Goal: Information Seeking & Learning: Check status

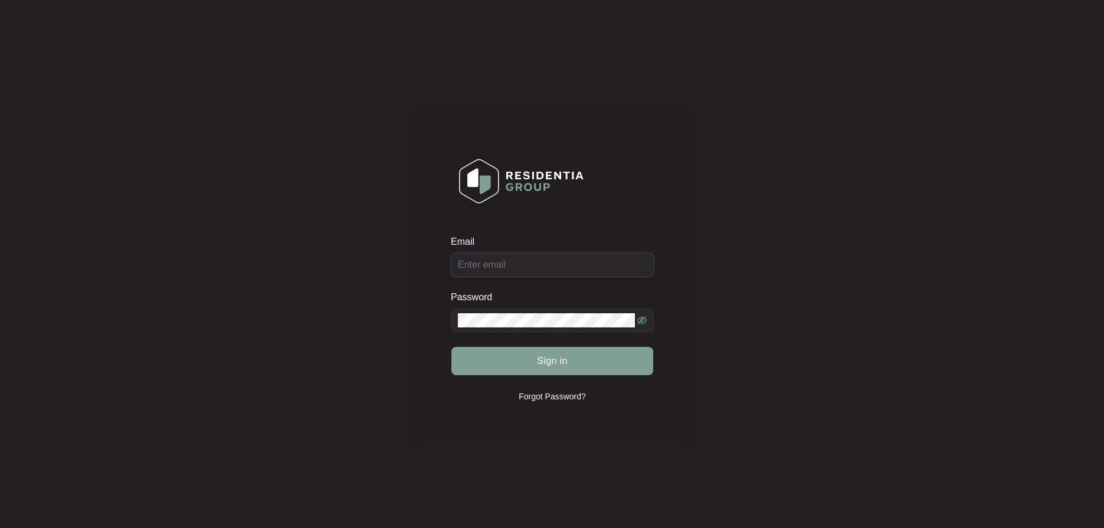
click at [511, 271] on input "Email" at bounding box center [552, 265] width 203 height 24
type input "[EMAIL_ADDRESS][DOMAIN_NAME]"
click at [549, 356] on span "Sign in" at bounding box center [552, 361] width 31 height 14
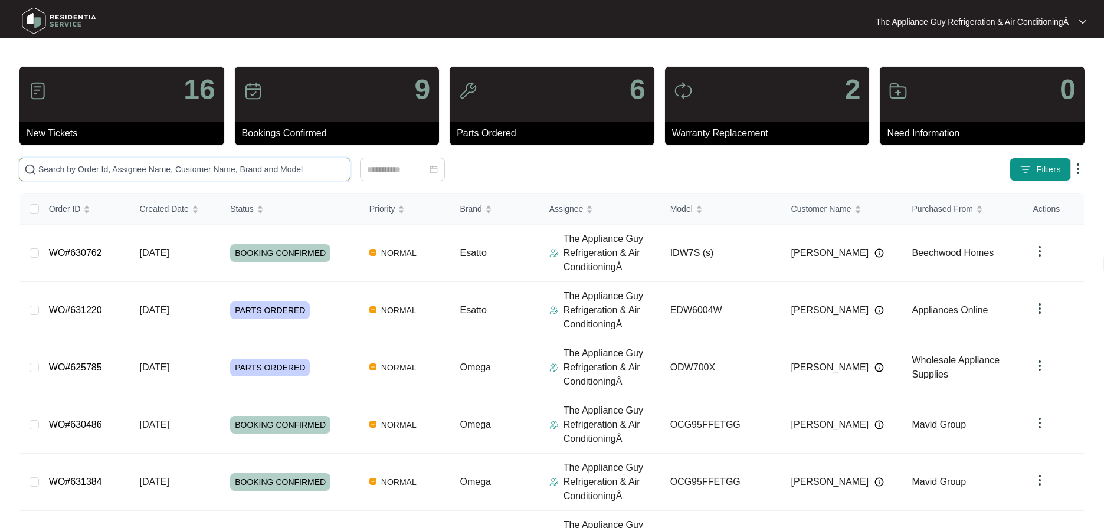
click at [188, 172] on input "text" at bounding box center [191, 169] width 307 height 13
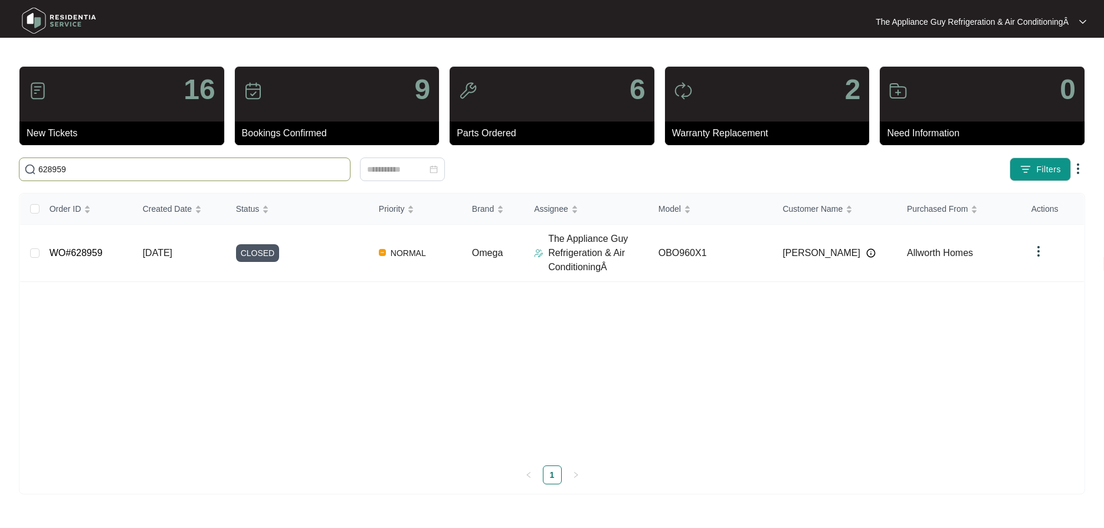
type input "628959"
click at [216, 245] on td "[DATE]" at bounding box center [179, 253] width 93 height 57
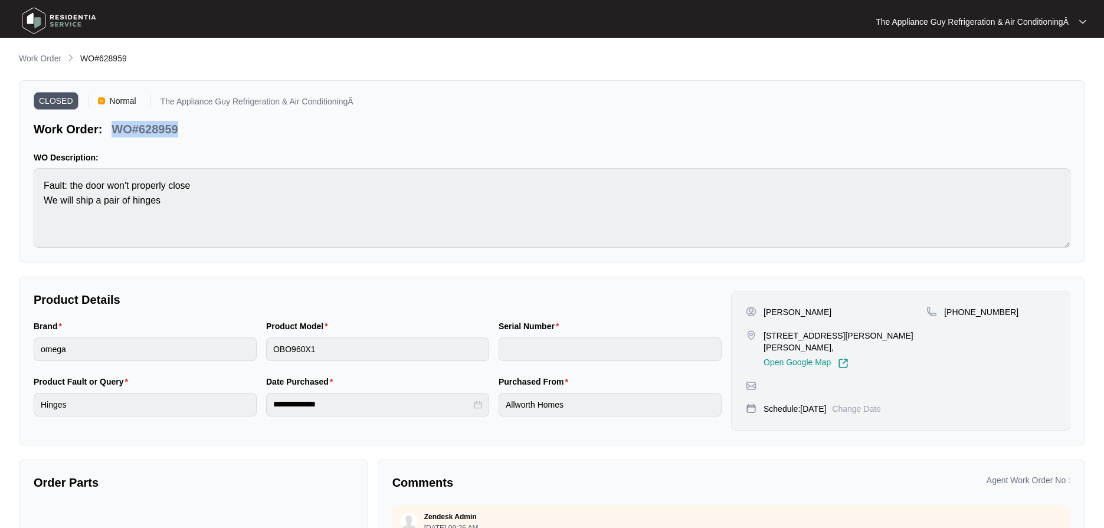
drag, startPoint x: 129, startPoint y: 126, endPoint x: 178, endPoint y: 126, distance: 49.0
click at [178, 126] on div "WO#628959" at bounding box center [145, 127] width 76 height 21
copy p "WO#628959"
drag, startPoint x: 765, startPoint y: 313, endPoint x: 809, endPoint y: 311, distance: 43.7
click at [809, 311] on div "[PERSON_NAME]" at bounding box center [836, 312] width 181 height 12
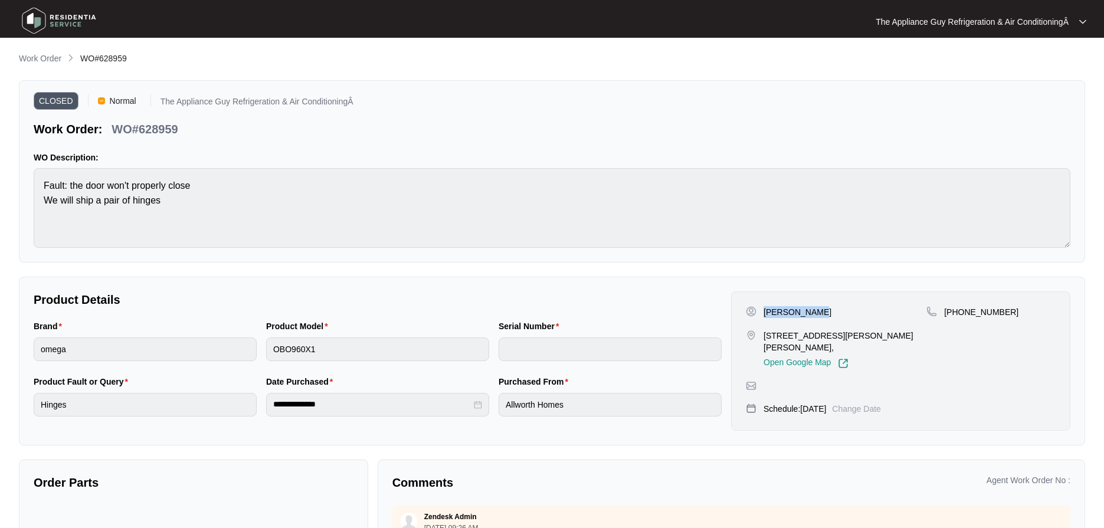
copy p "[PERSON_NAME]"
click at [761, 335] on div "[STREET_ADDRESS][PERSON_NAME][PERSON_NAME], Open Google Map" at bounding box center [836, 349] width 181 height 39
drag, startPoint x: 761, startPoint y: 335, endPoint x: 908, endPoint y: 339, distance: 147.0
click at [908, 339] on div "[STREET_ADDRESS][PERSON_NAME][PERSON_NAME], Open Google Map" at bounding box center [836, 349] width 181 height 39
copy p "[STREET_ADDRESS][PERSON_NAME][PERSON_NAME]"
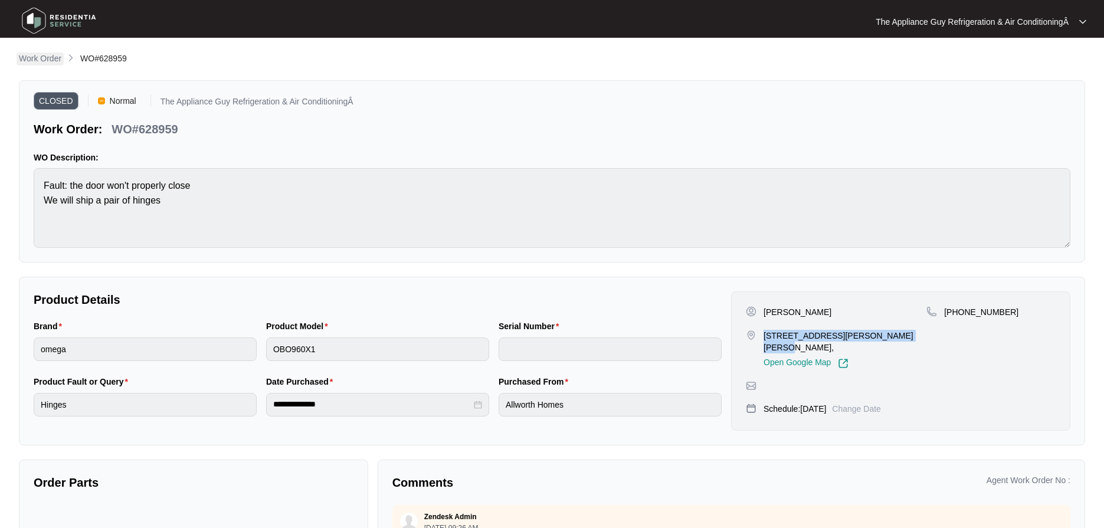
click at [50, 60] on p "Work Order" at bounding box center [40, 59] width 42 height 12
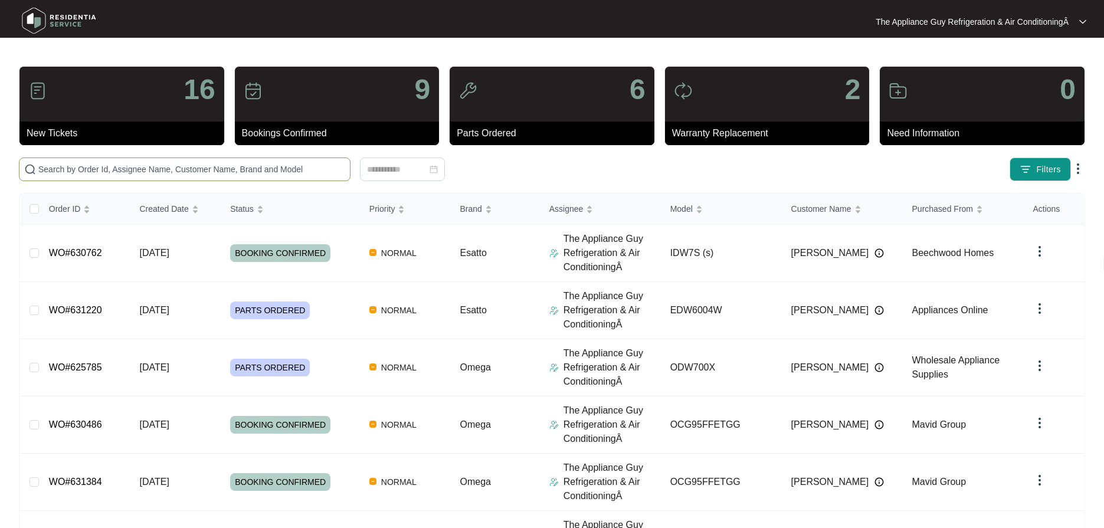
click at [135, 174] on input "text" at bounding box center [191, 169] width 307 height 13
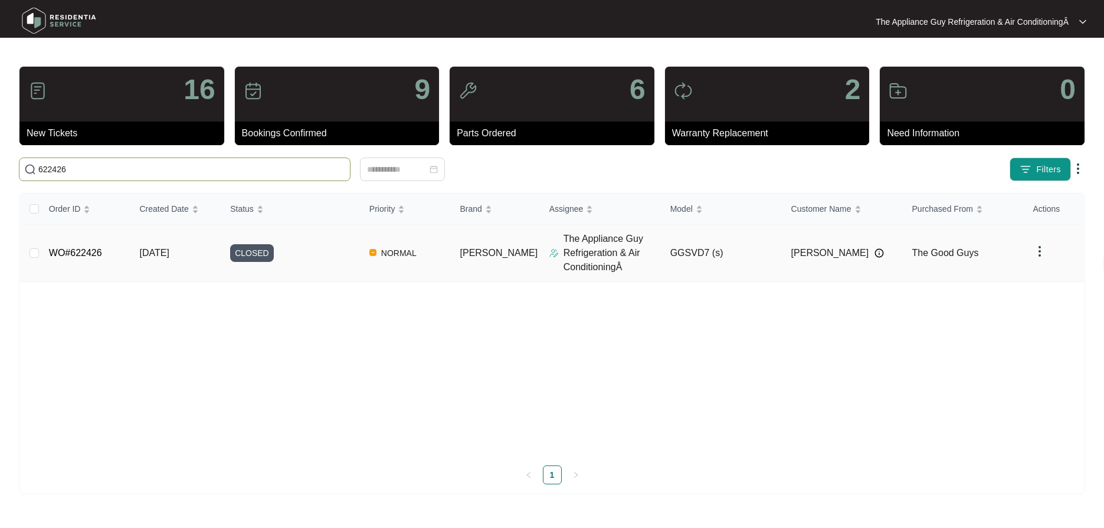
type input "622426"
click at [155, 255] on span "[DATE]" at bounding box center [154, 253] width 30 height 10
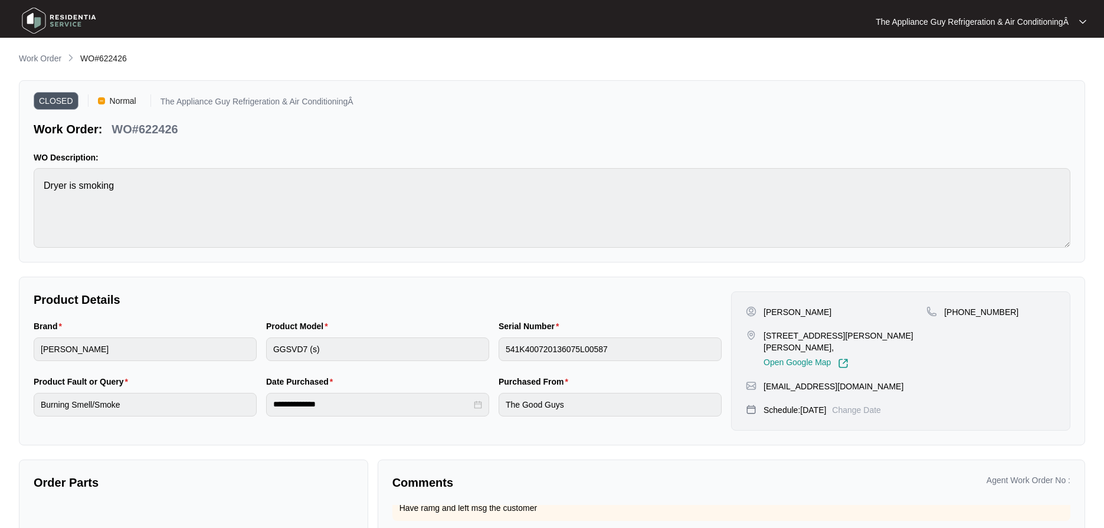
click at [112, 130] on p "WO#622426" at bounding box center [145, 129] width 66 height 17
drag, startPoint x: 113, startPoint y: 129, endPoint x: 172, endPoint y: 129, distance: 59.0
click at [172, 129] on p "WO#622426" at bounding box center [145, 129] width 66 height 17
copy p "WO#622426"
click at [764, 317] on p "[PERSON_NAME]" at bounding box center [798, 312] width 68 height 12
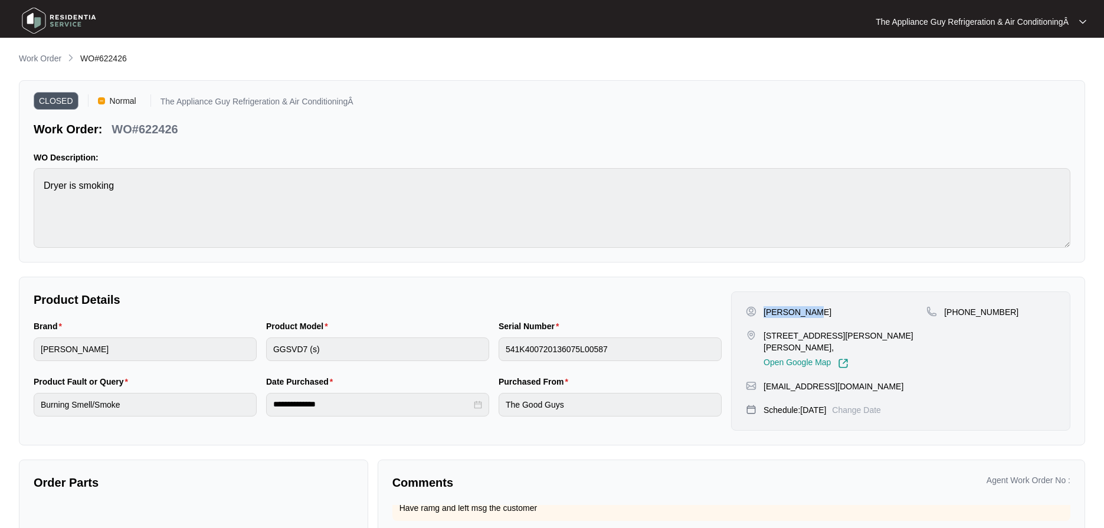
drag, startPoint x: 764, startPoint y: 313, endPoint x: 809, endPoint y: 313, distance: 44.9
click at [809, 313] on div "[PERSON_NAME]" at bounding box center [836, 312] width 181 height 12
copy p "[PERSON_NAME]"
drag, startPoint x: 771, startPoint y: 335, endPoint x: 781, endPoint y: 347, distance: 15.5
click at [781, 348] on div "[STREET_ADDRESS][PERSON_NAME][PERSON_NAME], Open Google Map" at bounding box center [836, 349] width 181 height 39
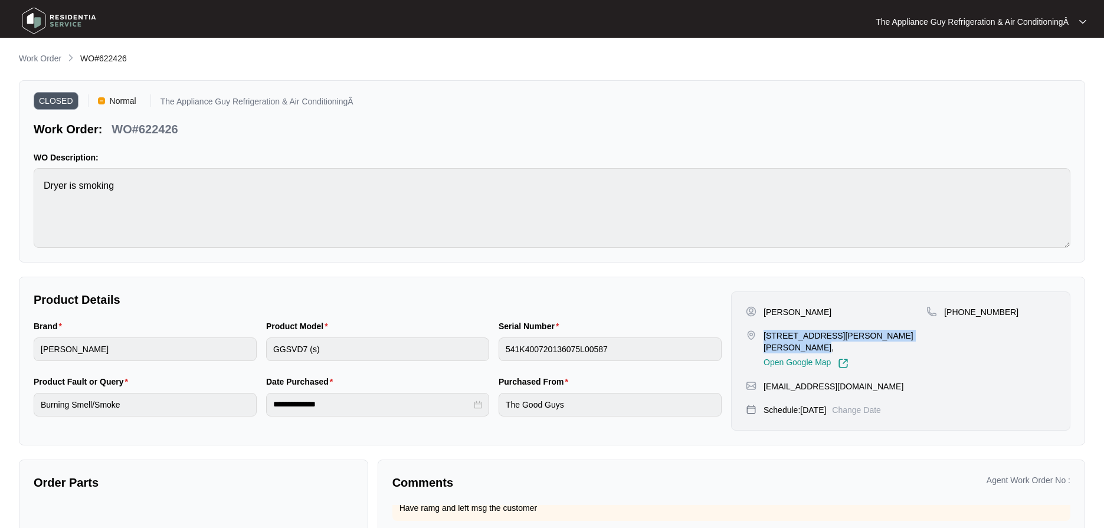
copy p "[STREET_ADDRESS][PERSON_NAME][PERSON_NAME]"
drag, startPoint x: 41, startPoint y: 58, endPoint x: 20, endPoint y: 45, distance: 25.2
click at [41, 58] on p "Work Order" at bounding box center [40, 59] width 42 height 12
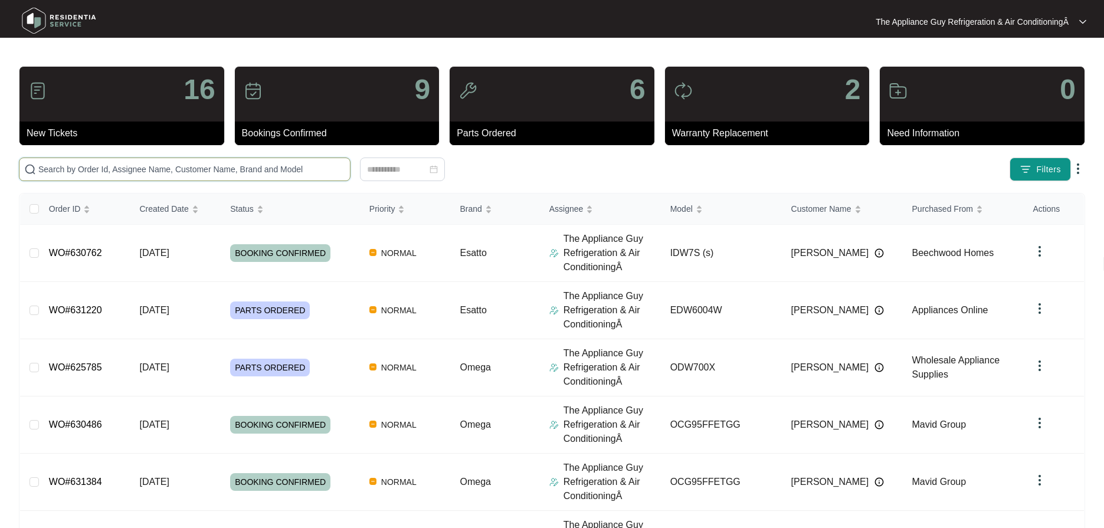
click at [83, 172] on input "text" at bounding box center [191, 169] width 307 height 13
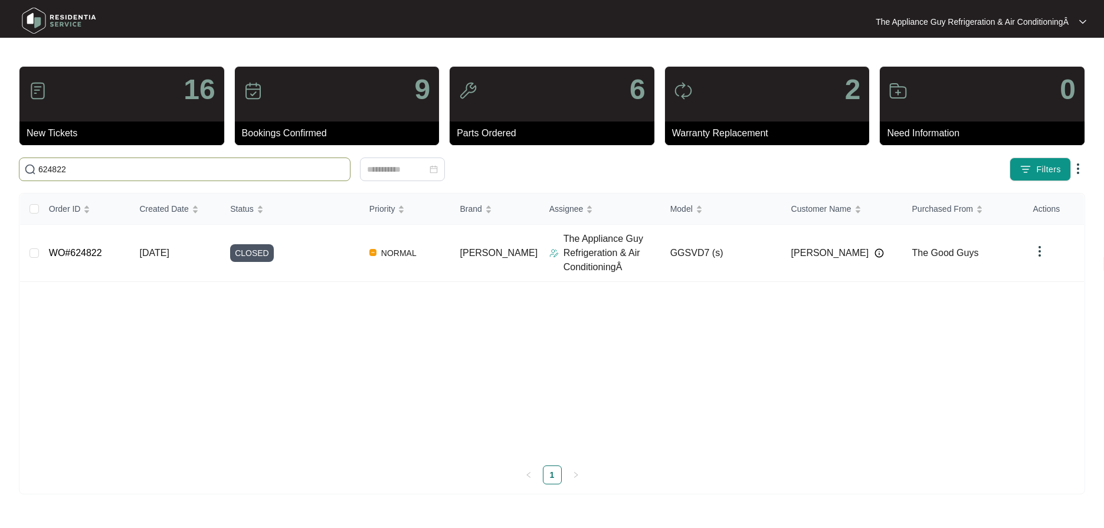
type input "624822"
click at [152, 261] on td "[DATE]" at bounding box center [175, 253] width 91 height 57
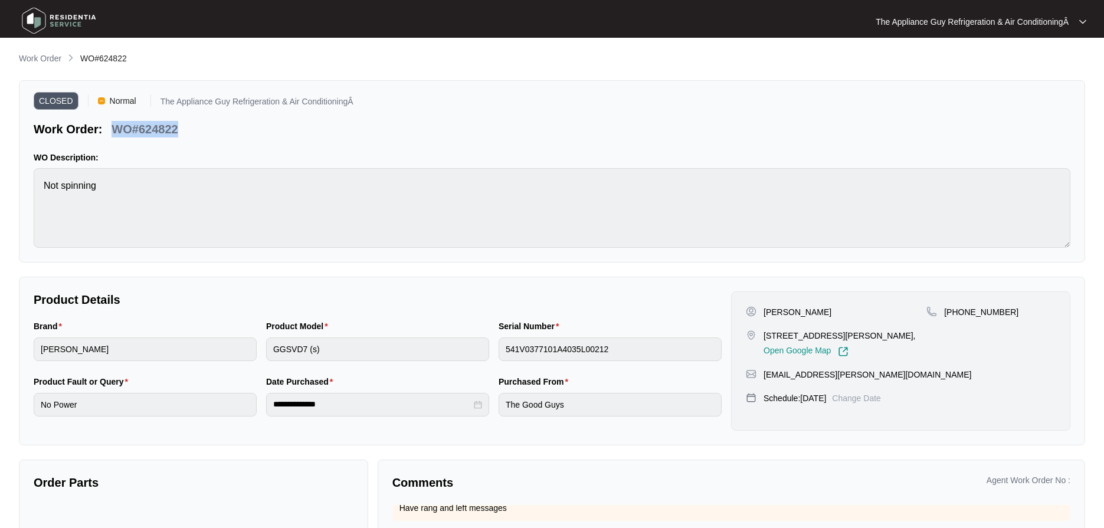
drag, startPoint x: 122, startPoint y: 127, endPoint x: 181, endPoint y: 127, distance: 58.4
click at [181, 127] on div "WO#624822" at bounding box center [145, 127] width 76 height 21
copy p "WO#624822"
click at [763, 308] on div "[PERSON_NAME]" at bounding box center [836, 312] width 181 height 12
drag, startPoint x: 763, startPoint y: 308, endPoint x: 809, endPoint y: 310, distance: 46.1
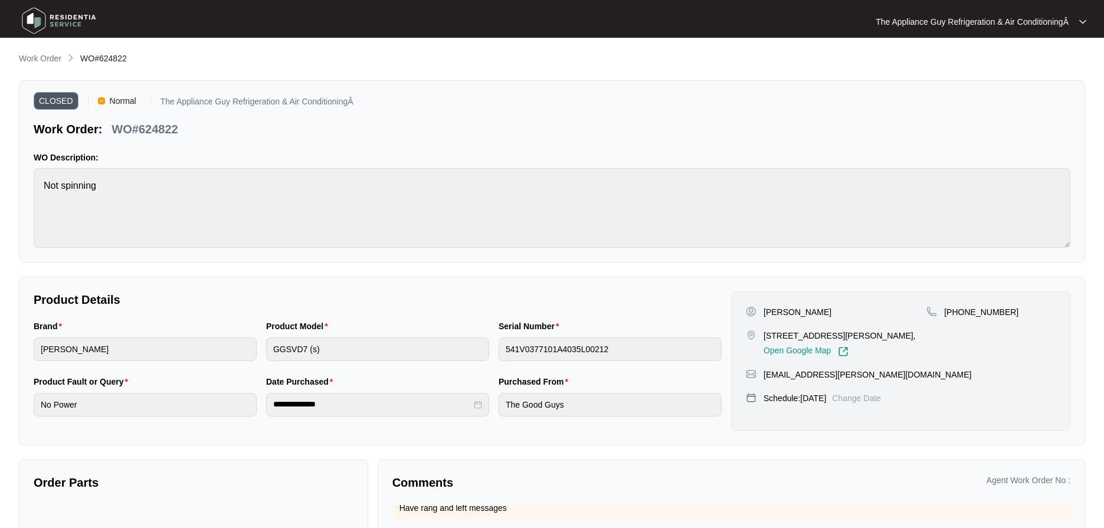
click at [809, 310] on div "[PERSON_NAME]" at bounding box center [836, 312] width 181 height 12
copy p "[PERSON_NAME]"
drag, startPoint x: 764, startPoint y: 335, endPoint x: 906, endPoint y: 336, distance: 141.6
click at [906, 336] on p "[STREET_ADDRESS][PERSON_NAME]," at bounding box center [840, 336] width 152 height 12
copy p "[STREET_ADDRESS][PERSON_NAME]"
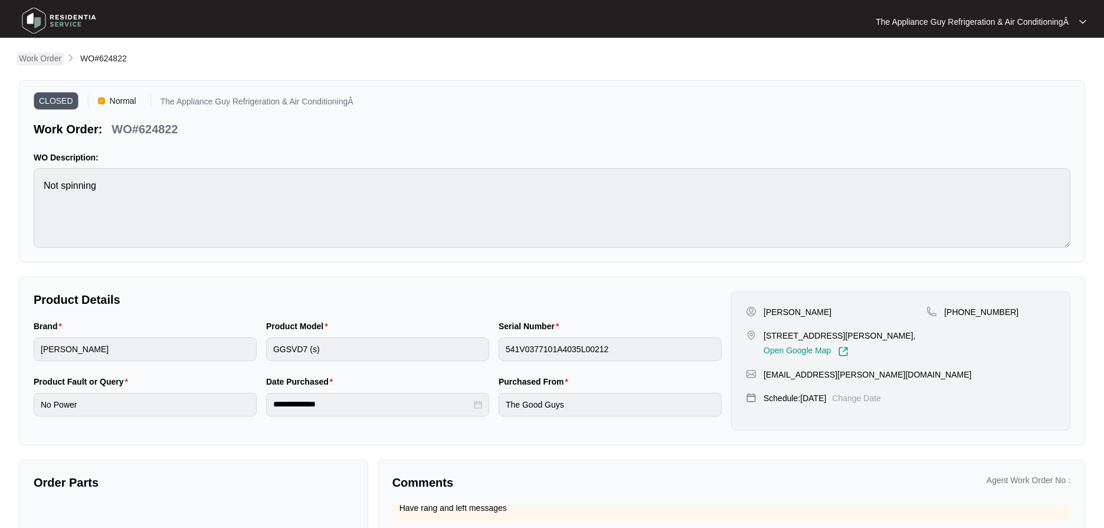
click at [45, 60] on p "Work Order" at bounding box center [40, 59] width 42 height 12
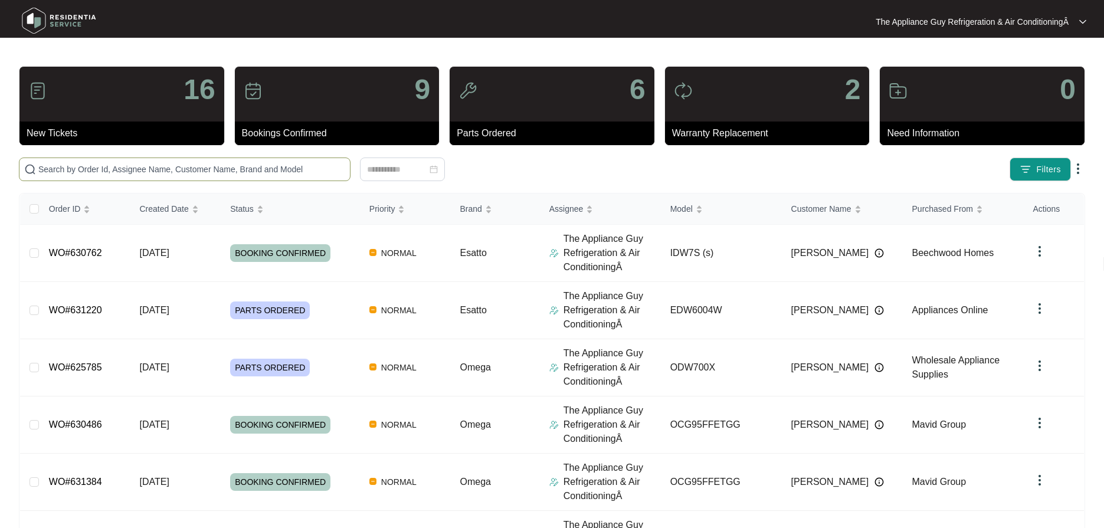
click at [77, 171] on input "text" at bounding box center [191, 169] width 307 height 13
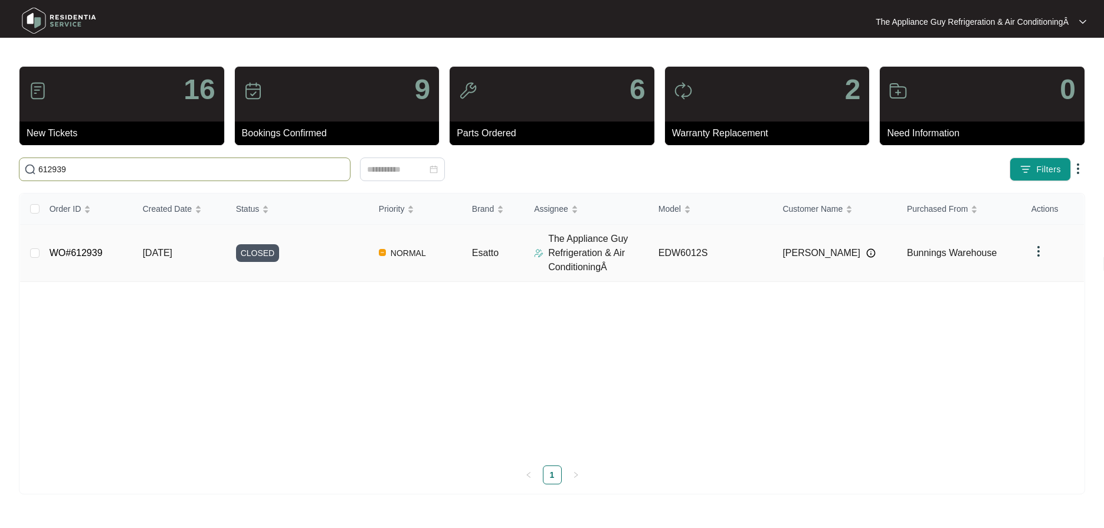
type input "612939"
click at [151, 262] on td "[DATE]" at bounding box center [179, 253] width 93 height 57
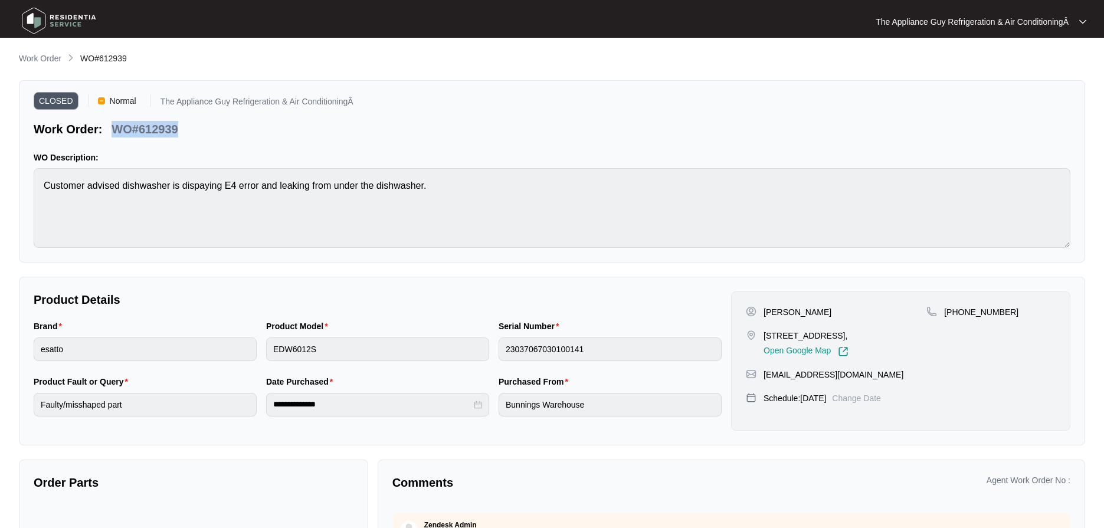
drag, startPoint x: 113, startPoint y: 127, endPoint x: 195, endPoint y: 131, distance: 82.1
click at [195, 131] on div "Work Order: WO#612939" at bounding box center [194, 127] width 320 height 21
copy p "WO#612939"
drag, startPoint x: 762, startPoint y: 313, endPoint x: 832, endPoint y: 315, distance: 70.2
click at [832, 315] on div "[PERSON_NAME]" at bounding box center [836, 312] width 181 height 12
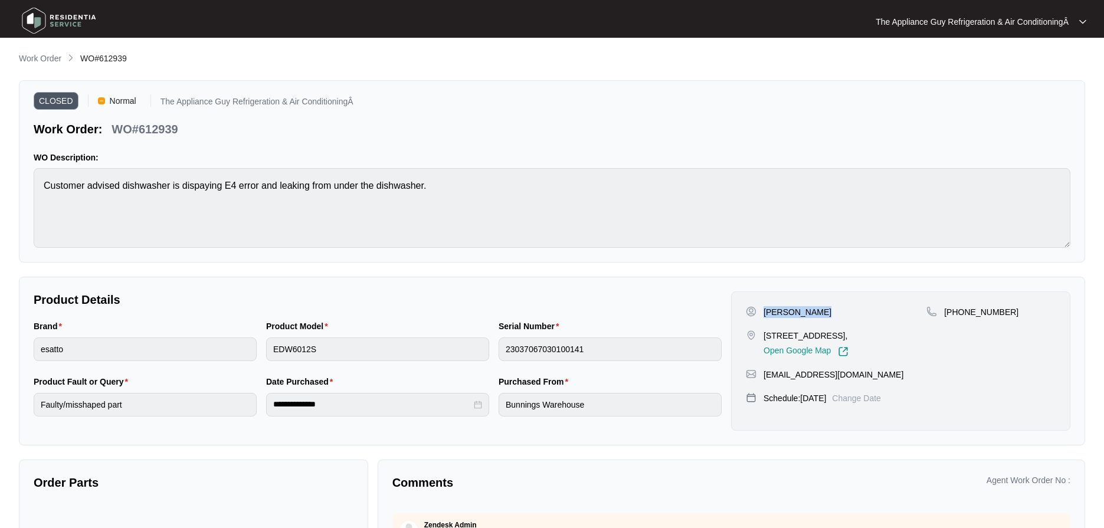
drag, startPoint x: 763, startPoint y: 336, endPoint x: 909, endPoint y: 333, distance: 145.8
click at [849, 333] on p "[STREET_ADDRESS]," at bounding box center [806, 336] width 85 height 12
click at [56, 58] on p "Work Order" at bounding box center [40, 59] width 42 height 12
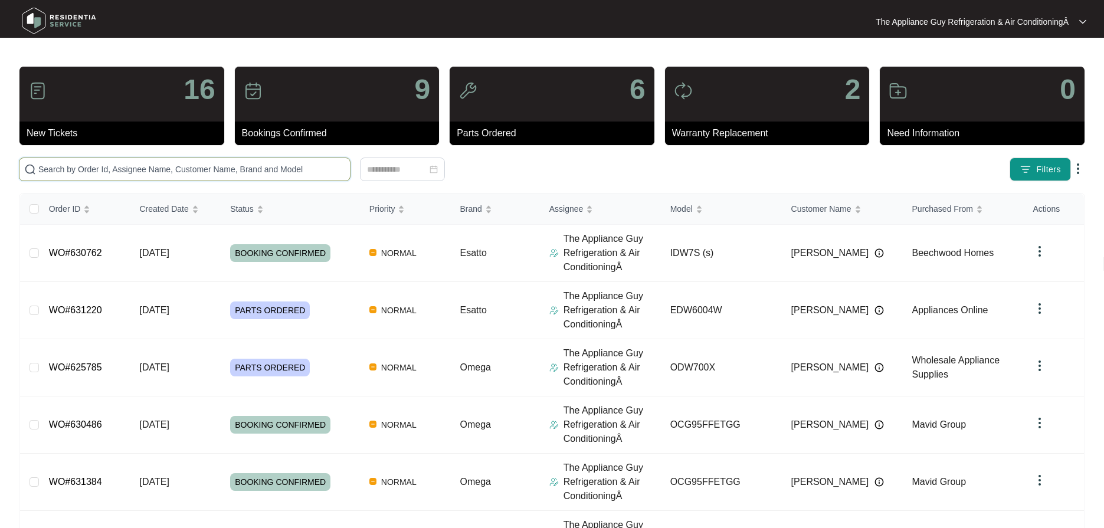
click at [103, 168] on input "text" at bounding box center [191, 169] width 307 height 13
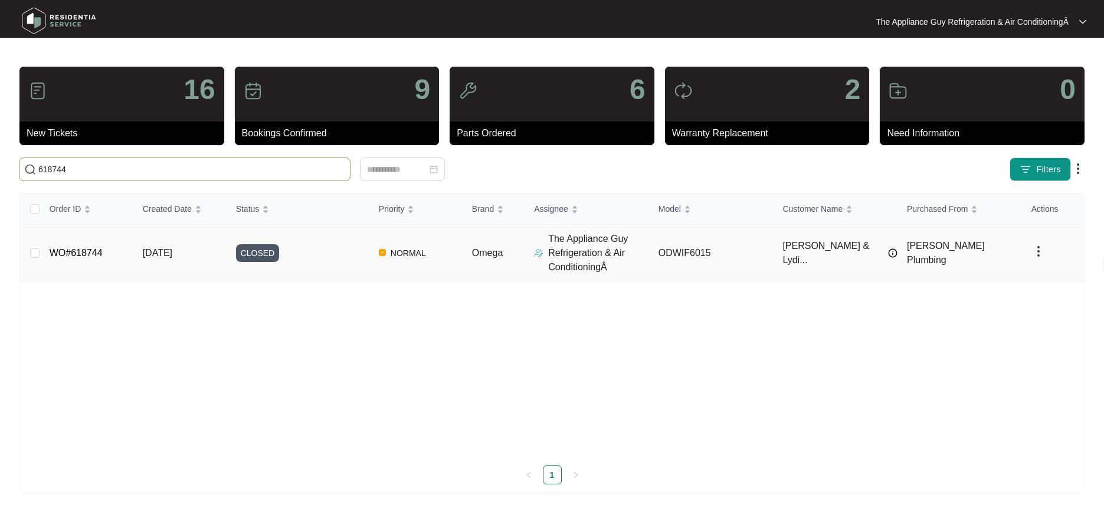
type input "618744"
click at [172, 267] on td "[DATE]" at bounding box center [179, 253] width 93 height 57
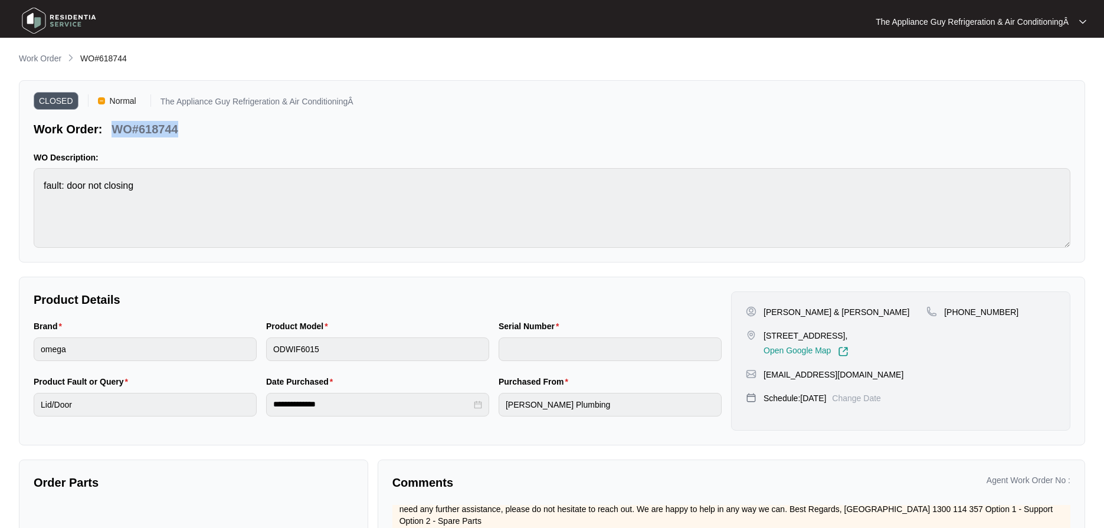
drag, startPoint x: 135, startPoint y: 126, endPoint x: 178, endPoint y: 127, distance: 43.7
click at [178, 127] on div "WO#618744" at bounding box center [145, 127] width 76 height 21
click at [767, 310] on p "[PERSON_NAME] & [PERSON_NAME]" at bounding box center [837, 312] width 146 height 12
drag, startPoint x: 767, startPoint y: 310, endPoint x: 835, endPoint y: 313, distance: 67.3
click at [835, 313] on div "[PERSON_NAME] & [PERSON_NAME]" at bounding box center [836, 312] width 181 height 12
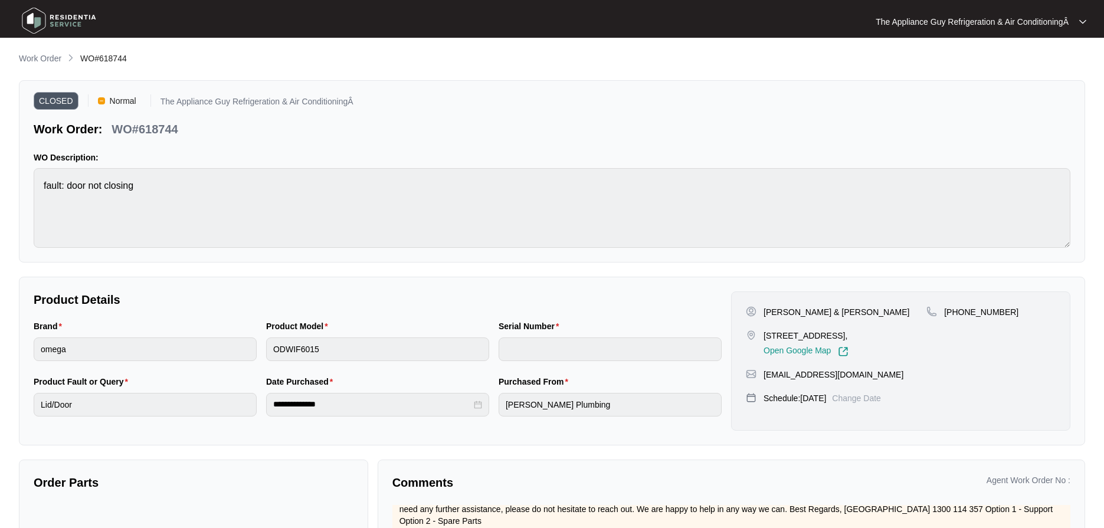
click at [767, 315] on p "[PERSON_NAME] & [PERSON_NAME]" at bounding box center [837, 312] width 146 height 12
drag, startPoint x: 764, startPoint y: 313, endPoint x: 830, endPoint y: 315, distance: 66.1
click at [830, 315] on div "[PERSON_NAME] & [PERSON_NAME]" at bounding box center [836, 312] width 181 height 12
drag, startPoint x: 763, startPoint y: 336, endPoint x: 905, endPoint y: 340, distance: 141.7
click at [849, 340] on p "[STREET_ADDRESS]," at bounding box center [806, 336] width 85 height 12
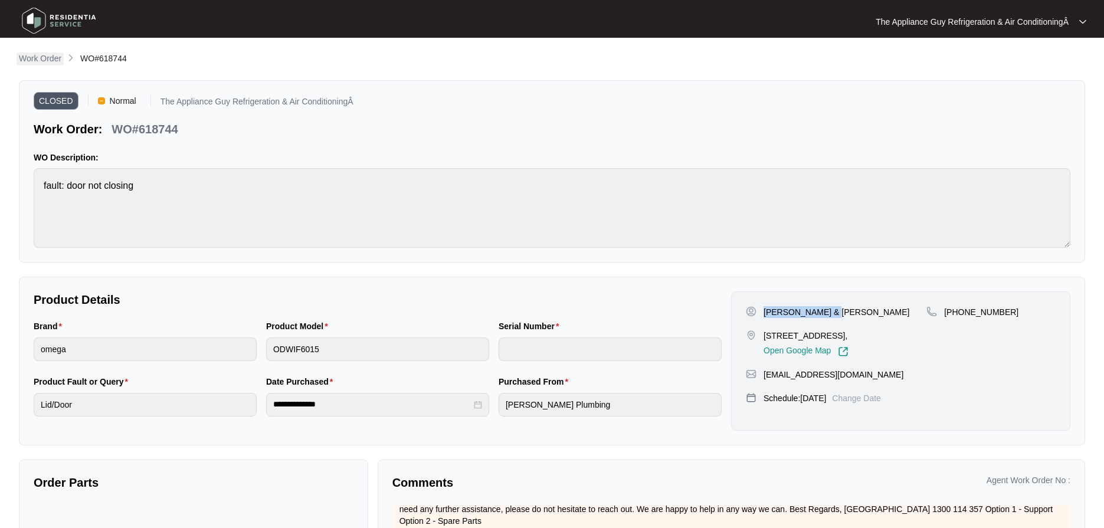
click at [40, 61] on p "Work Order" at bounding box center [40, 59] width 42 height 12
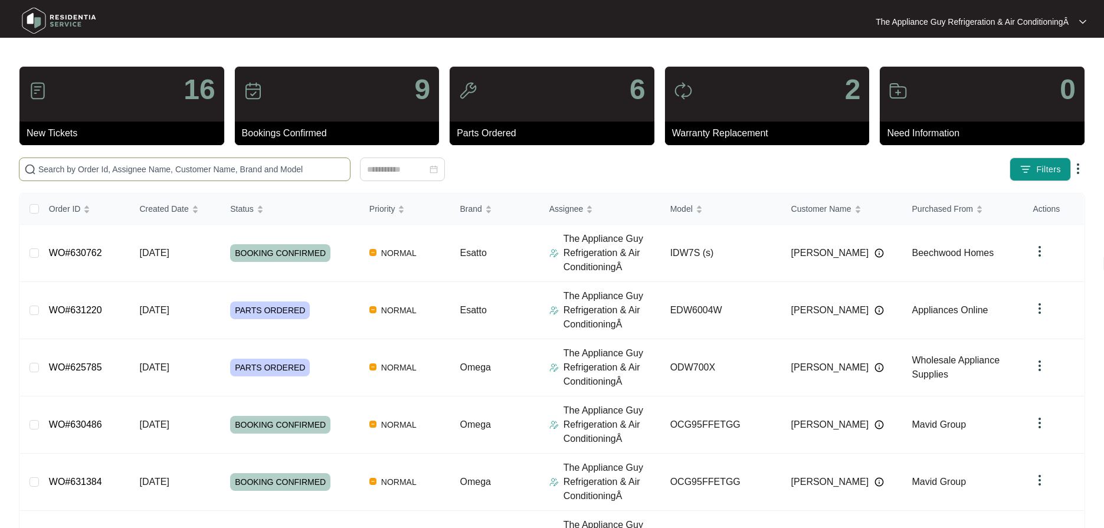
click at [92, 169] on input "text" at bounding box center [191, 169] width 307 height 13
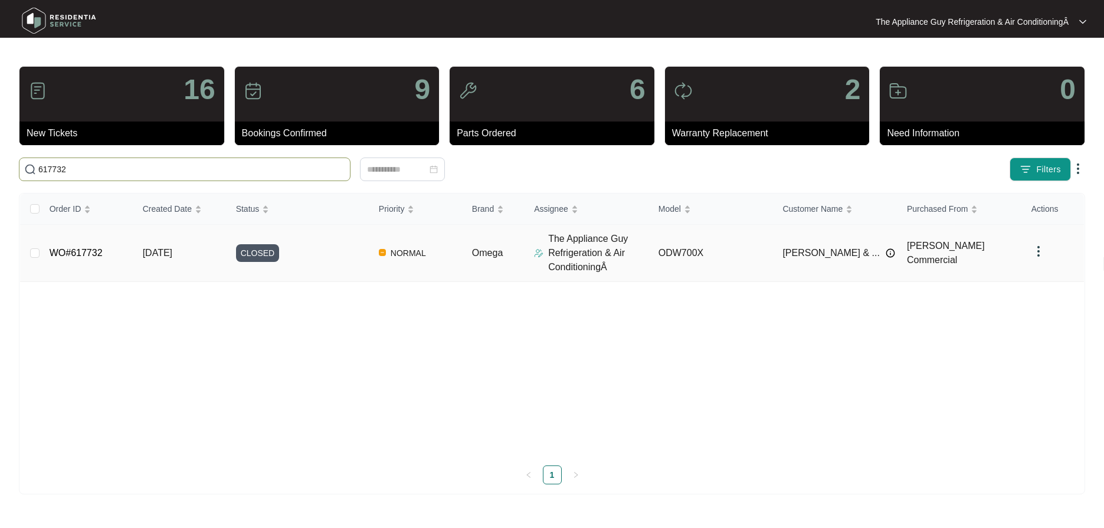
type input "617732"
drag, startPoint x: 143, startPoint y: 253, endPoint x: 136, endPoint y: 248, distance: 8.7
click at [144, 251] on span "[DATE]" at bounding box center [158, 253] width 30 height 10
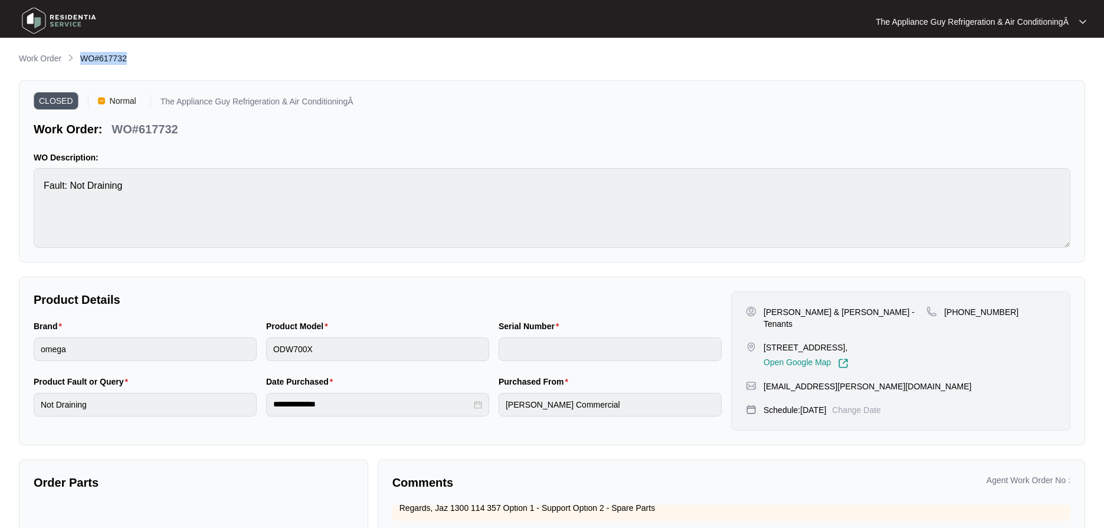
drag, startPoint x: 115, startPoint y: 58, endPoint x: 133, endPoint y: 58, distance: 18.3
click at [133, 58] on div "Work Order WO#617732" at bounding box center [552, 59] width 1066 height 14
drag, startPoint x: 764, startPoint y: 313, endPoint x: 915, endPoint y: 313, distance: 151.7
click at [915, 313] on p "[PERSON_NAME] & [PERSON_NAME] - Tenants" at bounding box center [845, 318] width 163 height 24
drag, startPoint x: 768, startPoint y: 338, endPoint x: 803, endPoint y: 351, distance: 37.7
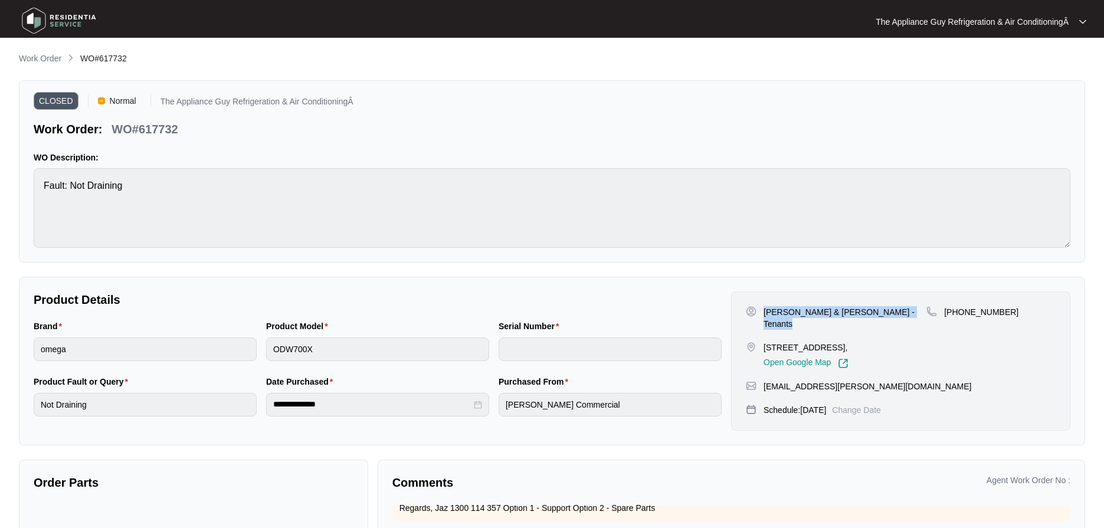
click at [803, 351] on p "[STREET_ADDRESS]," at bounding box center [806, 348] width 85 height 12
click at [47, 57] on p "Work Order" at bounding box center [40, 59] width 42 height 12
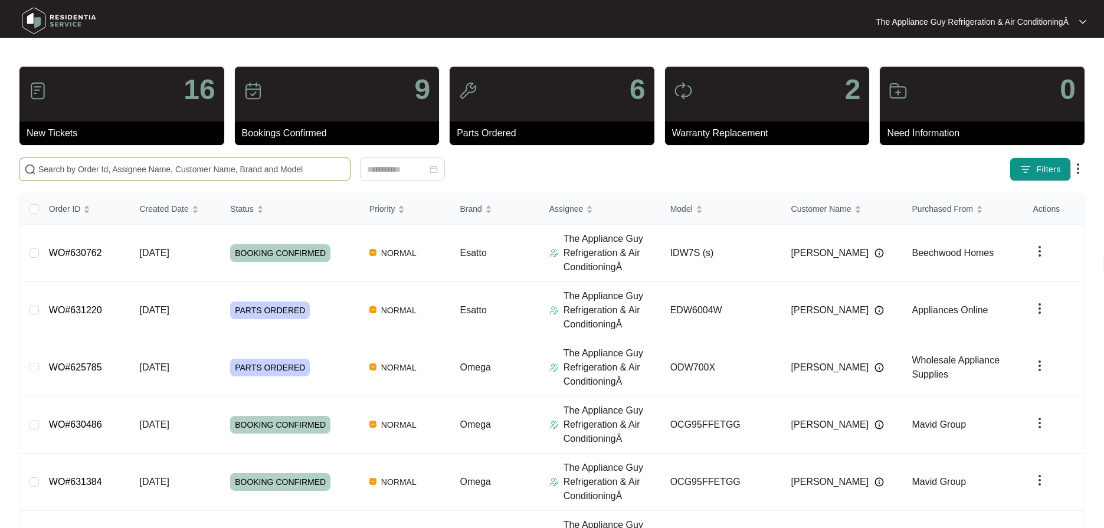
click at [106, 166] on input "text" at bounding box center [191, 169] width 307 height 13
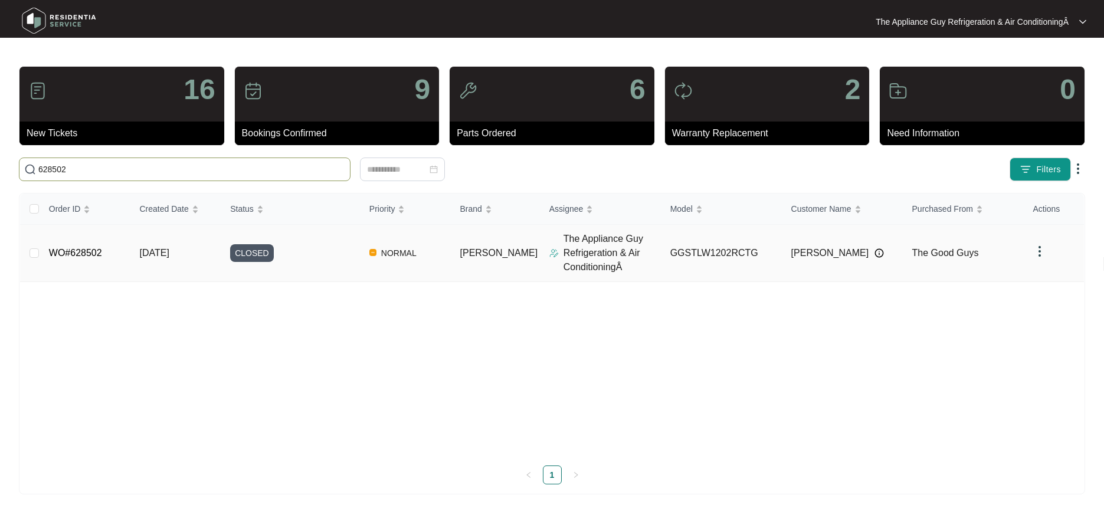
type input "628502"
drag, startPoint x: 148, startPoint y: 247, endPoint x: 141, endPoint y: 243, distance: 7.7
click at [148, 246] on td "[DATE]" at bounding box center [175, 253] width 91 height 57
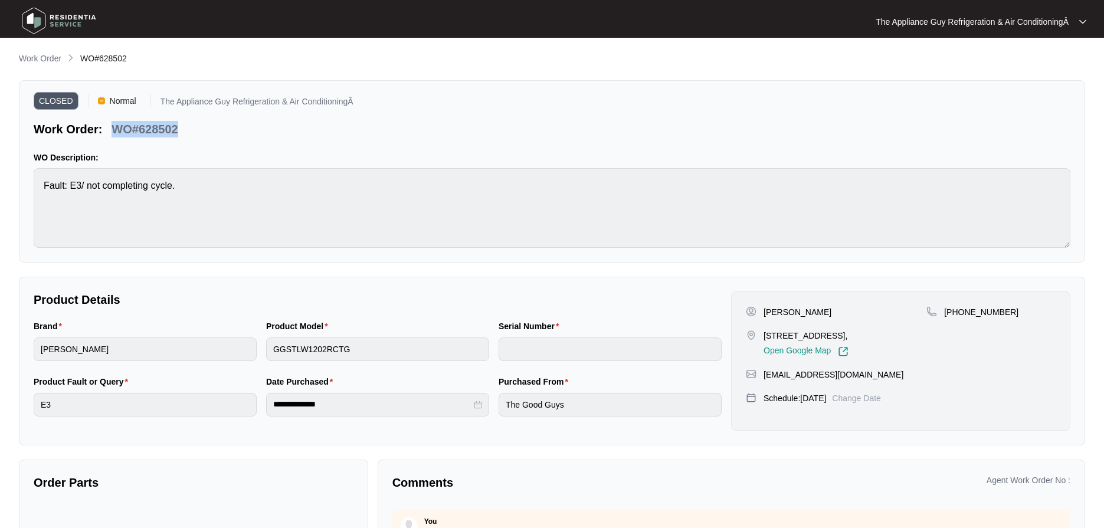
drag, startPoint x: 109, startPoint y: 125, endPoint x: 188, endPoint y: 135, distance: 79.7
click at [188, 135] on div "Work Order: WO#628502" at bounding box center [194, 127] width 320 height 21
drag, startPoint x: 764, startPoint y: 314, endPoint x: 816, endPoint y: 314, distance: 51.9
click at [816, 314] on div "[PERSON_NAME]" at bounding box center [836, 312] width 181 height 12
drag, startPoint x: 765, startPoint y: 338, endPoint x: 883, endPoint y: 340, distance: 118.1
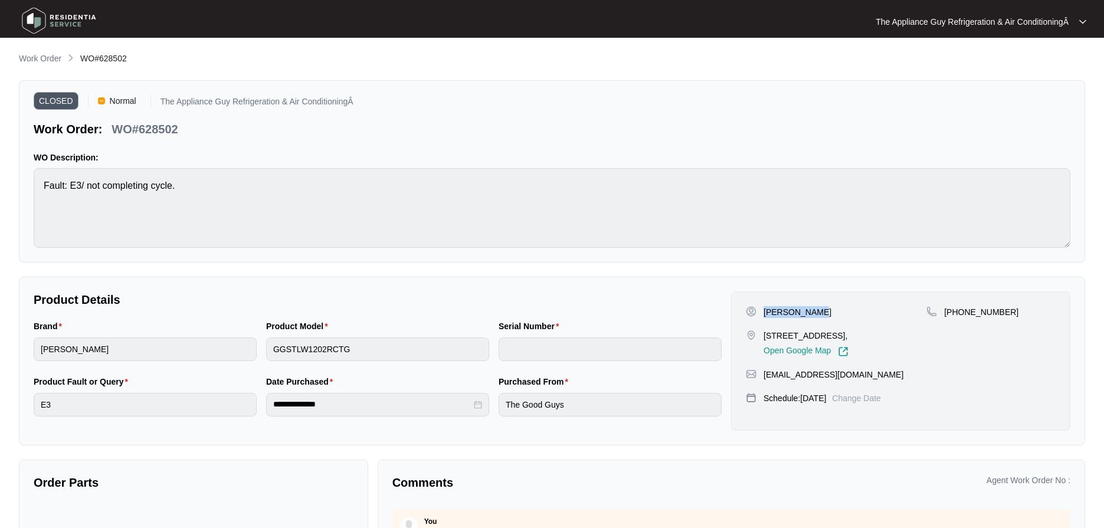
click at [849, 340] on p "[STREET_ADDRESS]," at bounding box center [806, 336] width 85 height 12
